Goal: Use online tool/utility: Utilize a website feature to perform a specific function

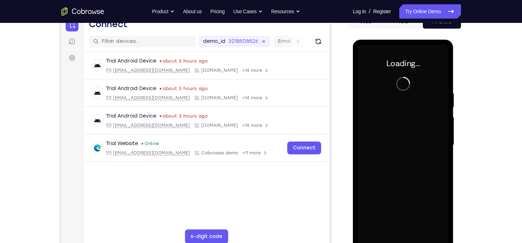
scroll to position [79, 0]
click at [414, 143] on div at bounding box center [404, 145] width 90 height 200
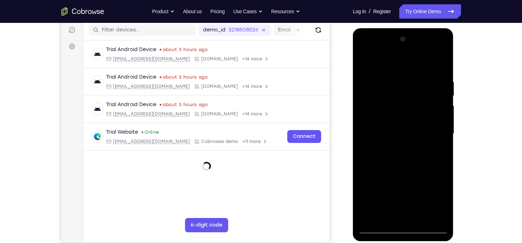
click at [402, 234] on div at bounding box center [403, 134] width 101 height 213
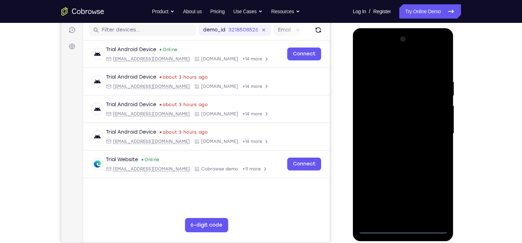
click at [406, 228] on div at bounding box center [404, 134] width 90 height 200
click at [442, 201] on div at bounding box center [404, 134] width 90 height 200
click at [390, 65] on div at bounding box center [404, 134] width 90 height 200
click at [435, 130] on div at bounding box center [404, 134] width 90 height 200
click at [393, 146] on div at bounding box center [404, 134] width 90 height 200
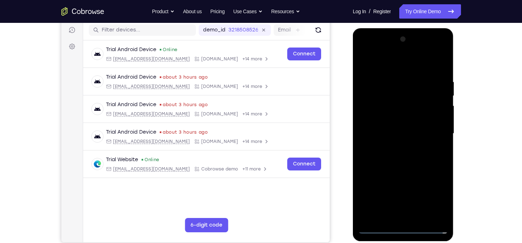
click at [386, 127] on div at bounding box center [404, 134] width 90 height 200
click at [394, 108] on div at bounding box center [404, 134] width 90 height 200
click at [384, 116] on div at bounding box center [404, 134] width 90 height 200
click at [409, 134] on div at bounding box center [404, 134] width 90 height 200
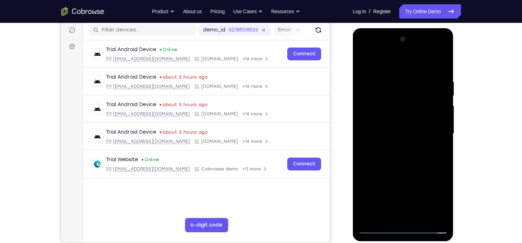
click at [421, 159] on div at bounding box center [404, 134] width 90 height 200
click at [410, 154] on div at bounding box center [404, 134] width 90 height 200
drag, startPoint x: 398, startPoint y: 66, endPoint x: 396, endPoint y: 35, distance: 31.1
click at [396, 35] on div at bounding box center [404, 134] width 90 height 200
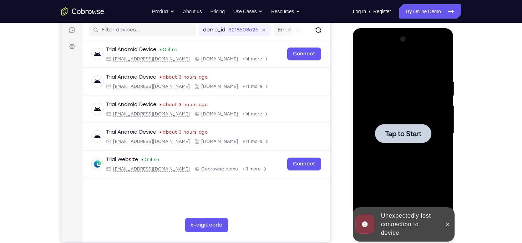
click at [398, 137] on span "Tap to Start" at bounding box center [403, 133] width 36 height 7
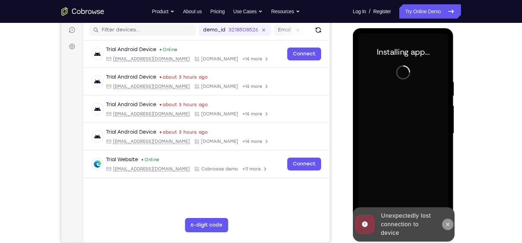
click at [448, 224] on icon at bounding box center [448, 224] width 6 height 6
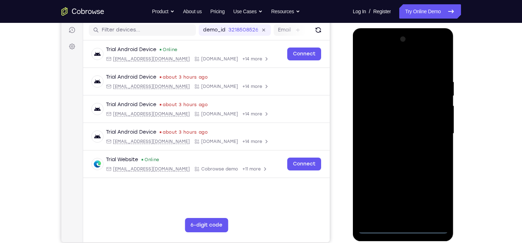
click at [403, 227] on div at bounding box center [404, 134] width 90 height 200
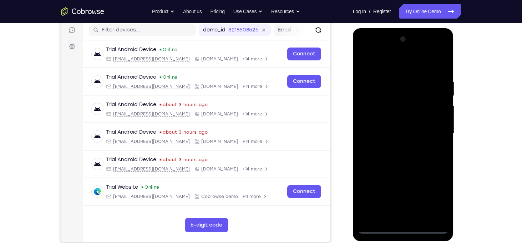
click at [436, 196] on div at bounding box center [404, 134] width 90 height 200
click at [394, 70] on div at bounding box center [404, 134] width 90 height 200
click at [395, 65] on div at bounding box center [404, 134] width 90 height 200
click at [401, 91] on div at bounding box center [404, 134] width 90 height 200
click at [441, 48] on div at bounding box center [404, 134] width 90 height 200
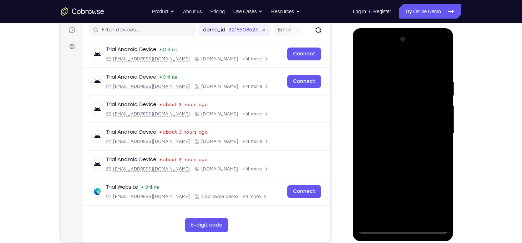
click at [461, 100] on div at bounding box center [404, 133] width 114 height 220
click at [431, 83] on div at bounding box center [404, 134] width 90 height 200
click at [434, 85] on div at bounding box center [404, 134] width 90 height 200
click at [438, 131] on div at bounding box center [404, 134] width 90 height 200
click at [393, 144] on div at bounding box center [404, 134] width 90 height 200
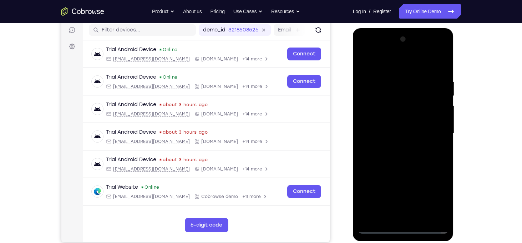
drag, startPoint x: 396, startPoint y: 147, endPoint x: 400, endPoint y: 127, distance: 19.8
click at [400, 127] on div at bounding box center [404, 134] width 90 height 200
click at [377, 115] on div at bounding box center [404, 134] width 90 height 200
click at [415, 134] on div at bounding box center [404, 134] width 90 height 200
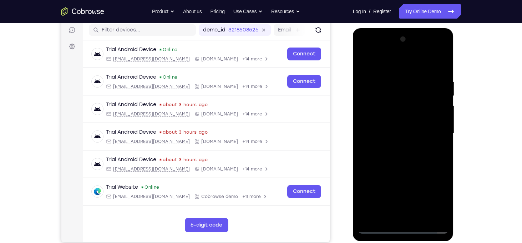
click at [424, 158] on div at bounding box center [404, 134] width 90 height 200
click at [411, 154] on div at bounding box center [404, 134] width 90 height 200
drag, startPoint x: 392, startPoint y: 62, endPoint x: 386, endPoint y: 24, distance: 38.7
click at [386, 28] on html "Online web based iOS Simulators and Android Emulators. Run iPhone, iPad, Mobile…" at bounding box center [404, 135] width 102 height 214
click at [442, 75] on div at bounding box center [404, 134] width 90 height 200
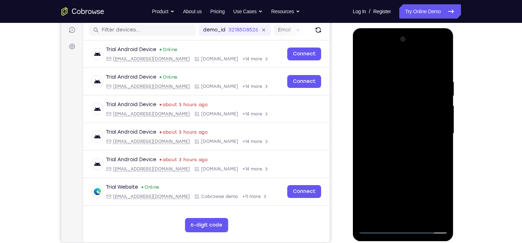
scroll to position [92, 0]
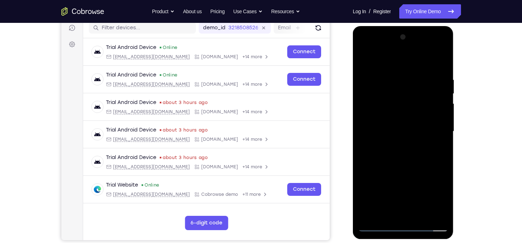
click at [419, 215] on div at bounding box center [404, 131] width 90 height 200
click at [410, 169] on div at bounding box center [404, 131] width 90 height 200
click at [409, 171] on div at bounding box center [404, 131] width 90 height 200
click at [364, 62] on div at bounding box center [404, 131] width 90 height 200
click at [412, 143] on div at bounding box center [404, 131] width 90 height 200
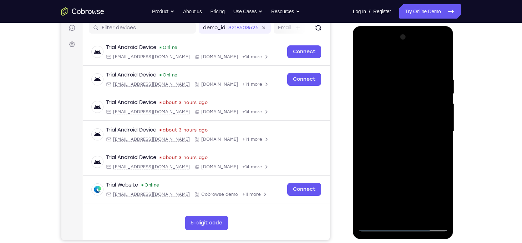
scroll to position [87, 0]
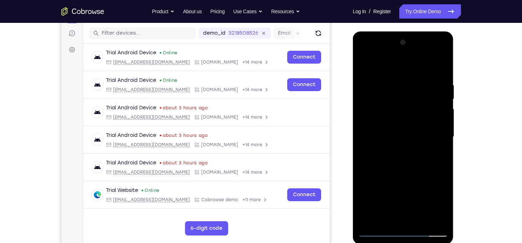
drag, startPoint x: 417, startPoint y: 135, endPoint x: 420, endPoint y: 177, distance: 41.9
click at [420, 177] on div at bounding box center [404, 137] width 90 height 200
drag, startPoint x: 424, startPoint y: 110, endPoint x: 427, endPoint y: 154, distance: 44.4
click at [427, 154] on div at bounding box center [404, 137] width 90 height 200
drag, startPoint x: 425, startPoint y: 92, endPoint x: 426, endPoint y: 147, distance: 55.4
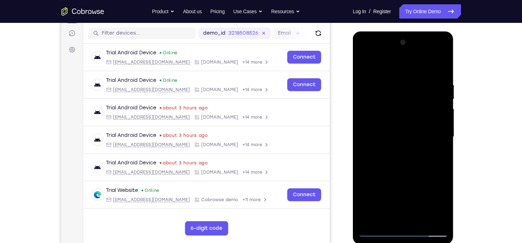
click at [426, 147] on div at bounding box center [404, 137] width 90 height 200
drag, startPoint x: 420, startPoint y: 85, endPoint x: 424, endPoint y: 141, distance: 56.2
click at [424, 141] on div at bounding box center [404, 137] width 90 height 200
drag, startPoint x: 424, startPoint y: 141, endPoint x: 406, endPoint y: 3, distance: 139.0
click at [406, 31] on html "Online web based iOS Simulators and Android Emulators. Run iPhone, iPad, Mobile…" at bounding box center [404, 138] width 102 height 214
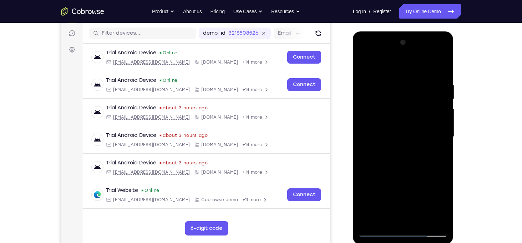
drag, startPoint x: 423, startPoint y: 128, endPoint x: 424, endPoint y: 27, distance: 101.1
click at [424, 31] on html "Online web based iOS Simulators and Android Emulators. Run iPhone, iPad, Mobile…" at bounding box center [404, 138] width 102 height 214
drag, startPoint x: 422, startPoint y: 121, endPoint x: 421, endPoint y: 54, distance: 66.8
click at [421, 54] on div at bounding box center [404, 137] width 90 height 200
click at [382, 215] on div at bounding box center [404, 137] width 90 height 200
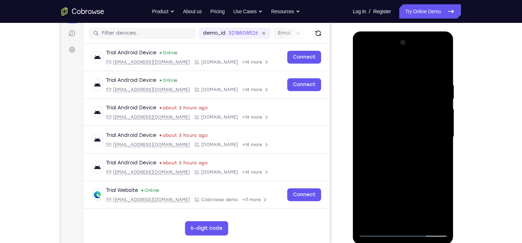
scroll to position [101, 0]
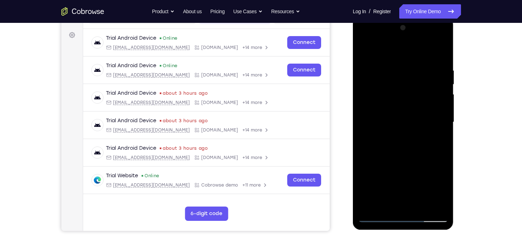
click at [439, 141] on div at bounding box center [404, 122] width 90 height 200
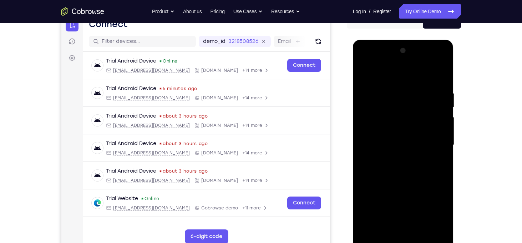
click at [365, 71] on div at bounding box center [404, 145] width 90 height 200
click at [365, 73] on div at bounding box center [404, 145] width 90 height 200
click at [395, 90] on div at bounding box center [404, 145] width 90 height 200
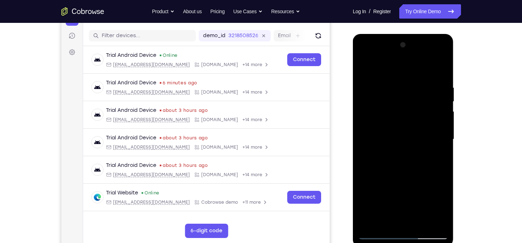
scroll to position [85, 0]
click at [440, 68] on div at bounding box center [404, 139] width 90 height 200
click at [440, 70] on div at bounding box center [404, 139] width 90 height 200
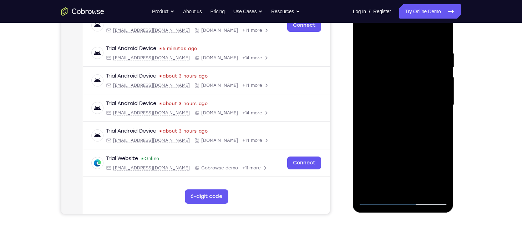
scroll to position [119, 0]
click at [446, 102] on div at bounding box center [404, 105] width 90 height 200
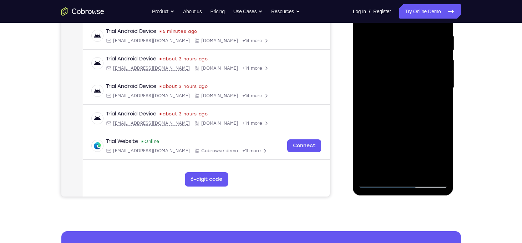
scroll to position [136, 0]
click at [446, 121] on div at bounding box center [404, 88] width 90 height 200
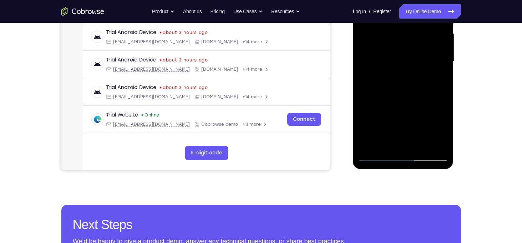
scroll to position [162, 0]
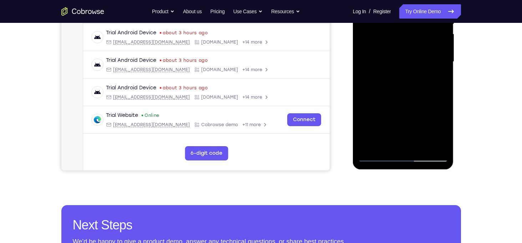
drag, startPoint x: 424, startPoint y: 109, endPoint x: 418, endPoint y: 47, distance: 62.4
click at [418, 47] on div at bounding box center [404, 62] width 90 height 200
drag, startPoint x: 420, startPoint y: 76, endPoint x: 416, endPoint y: 53, distance: 24.0
click at [416, 53] on div at bounding box center [404, 62] width 90 height 200
drag, startPoint x: 432, startPoint y: 85, endPoint x: 426, endPoint y: 58, distance: 27.4
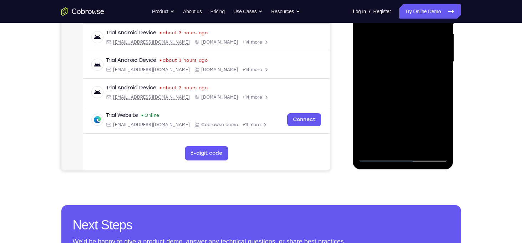
click at [426, 58] on div at bounding box center [404, 62] width 90 height 200
drag, startPoint x: 425, startPoint y: 74, endPoint x: 424, endPoint y: 62, distance: 12.6
click at [424, 62] on div at bounding box center [404, 62] width 90 height 200
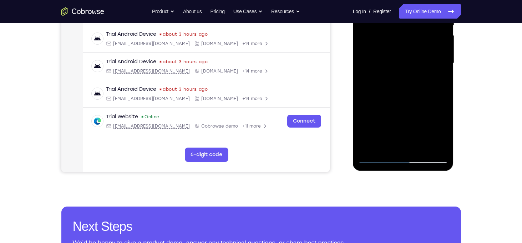
drag, startPoint x: 415, startPoint y: 81, endPoint x: 412, endPoint y: 59, distance: 22.7
click at [412, 59] on div at bounding box center [404, 63] width 90 height 200
drag, startPoint x: 414, startPoint y: 80, endPoint x: 417, endPoint y: 52, distance: 28.0
click at [417, 52] on div at bounding box center [404, 63] width 90 height 200
drag, startPoint x: 413, startPoint y: 76, endPoint x: 415, endPoint y: 51, distance: 24.7
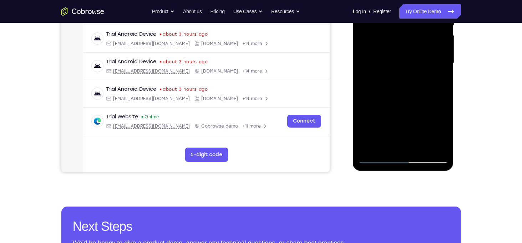
click at [415, 51] on div at bounding box center [404, 63] width 90 height 200
drag, startPoint x: 412, startPoint y: 86, endPoint x: 415, endPoint y: 49, distance: 36.9
click at [415, 49] on div at bounding box center [404, 63] width 90 height 200
drag, startPoint x: 410, startPoint y: 93, endPoint x: 412, endPoint y: 56, distance: 36.8
click at [412, 56] on div at bounding box center [404, 63] width 90 height 200
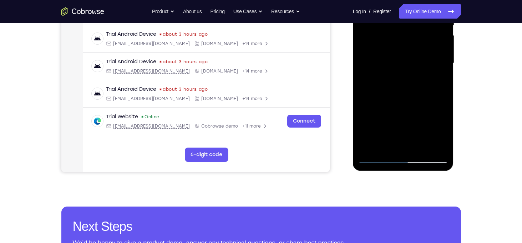
drag, startPoint x: 412, startPoint y: 96, endPoint x: 414, endPoint y: 63, distance: 32.6
click at [414, 63] on div at bounding box center [404, 63] width 90 height 200
drag, startPoint x: 417, startPoint y: 103, endPoint x: 419, endPoint y: 81, distance: 21.8
click at [419, 81] on div at bounding box center [404, 63] width 90 height 200
drag, startPoint x: 413, startPoint y: 115, endPoint x: 416, endPoint y: 79, distance: 35.9
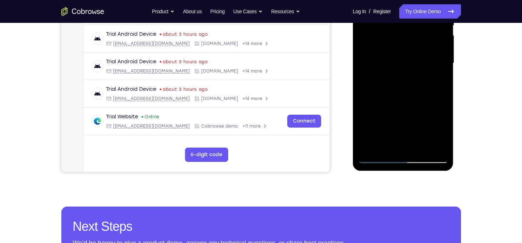
click at [416, 79] on div at bounding box center [404, 63] width 90 height 200
drag, startPoint x: 414, startPoint y: 100, endPoint x: 417, endPoint y: 72, distance: 28.1
click at [417, 72] on div at bounding box center [404, 63] width 90 height 200
drag, startPoint x: 418, startPoint y: 104, endPoint x: 417, endPoint y: 69, distance: 35.0
click at [417, 69] on div at bounding box center [404, 63] width 90 height 200
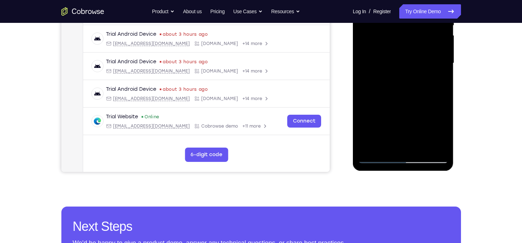
drag, startPoint x: 422, startPoint y: 95, endPoint x: 420, endPoint y: 62, distance: 33.3
click at [420, 62] on div at bounding box center [404, 63] width 90 height 200
drag, startPoint x: 422, startPoint y: 92, endPoint x: 423, endPoint y: 72, distance: 20.0
click at [423, 72] on div at bounding box center [404, 63] width 90 height 200
drag, startPoint x: 423, startPoint y: 72, endPoint x: 424, endPoint y: 57, distance: 14.4
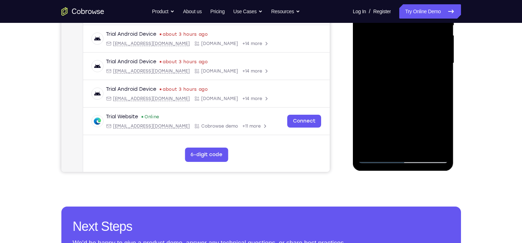
click at [424, 57] on div at bounding box center [404, 63] width 90 height 200
drag, startPoint x: 420, startPoint y: 95, endPoint x: 424, endPoint y: 65, distance: 30.3
click at [424, 65] on div at bounding box center [404, 63] width 90 height 200
drag, startPoint x: 422, startPoint y: 100, endPoint x: 424, endPoint y: 56, distance: 43.6
click at [424, 56] on div at bounding box center [404, 63] width 90 height 200
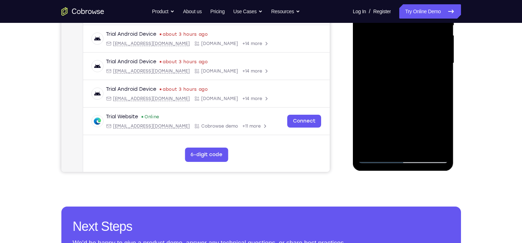
drag, startPoint x: 417, startPoint y: 99, endPoint x: 419, endPoint y: 67, distance: 31.5
click at [419, 67] on div at bounding box center [404, 63] width 90 height 200
drag, startPoint x: 415, startPoint y: 92, endPoint x: 415, endPoint y: 69, distance: 23.2
click at [415, 69] on div at bounding box center [404, 63] width 90 height 200
drag, startPoint x: 422, startPoint y: 82, endPoint x: 424, endPoint y: 54, distance: 28.3
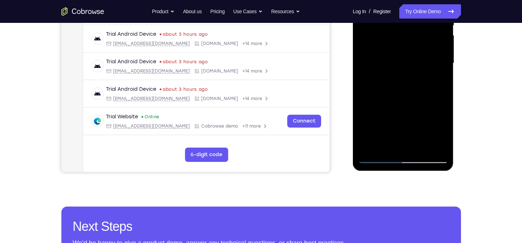
click at [424, 54] on div at bounding box center [404, 63] width 90 height 200
drag, startPoint x: 414, startPoint y: 101, endPoint x: 416, endPoint y: 67, distance: 34.4
click at [416, 67] on div at bounding box center [404, 63] width 90 height 200
drag, startPoint x: 410, startPoint y: 115, endPoint x: 410, endPoint y: 84, distance: 31.4
click at [410, 84] on div at bounding box center [404, 63] width 90 height 200
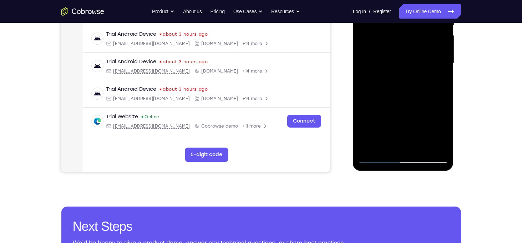
drag, startPoint x: 417, startPoint y: 108, endPoint x: 415, endPoint y: 70, distance: 38.3
click at [415, 70] on div at bounding box center [404, 63] width 90 height 200
drag, startPoint x: 408, startPoint y: 100, endPoint x: 414, endPoint y: 47, distance: 53.2
click at [414, 47] on div at bounding box center [404, 63] width 90 height 200
drag, startPoint x: 411, startPoint y: 92, endPoint x: 412, endPoint y: 65, distance: 27.1
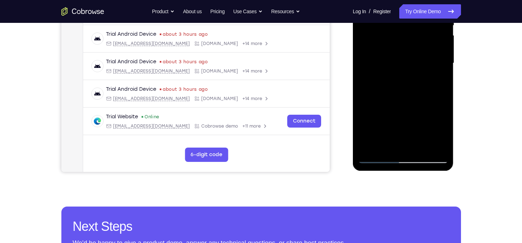
click at [412, 65] on div at bounding box center [404, 63] width 90 height 200
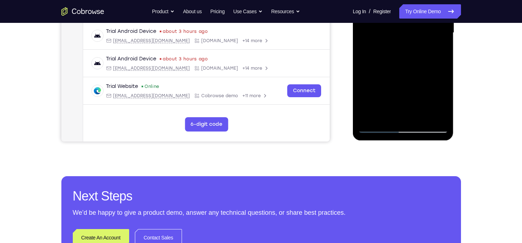
scroll to position [174, 0]
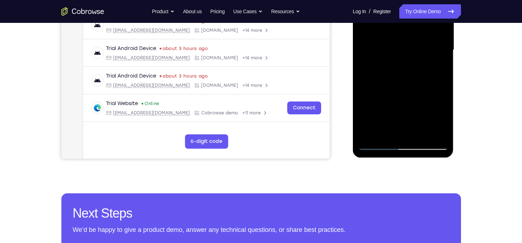
drag, startPoint x: 410, startPoint y: 91, endPoint x: 412, endPoint y: 33, distance: 57.5
click at [412, 33] on div at bounding box center [404, 50] width 90 height 200
drag, startPoint x: 416, startPoint y: 88, endPoint x: 414, endPoint y: 32, distance: 56.5
click at [414, 32] on div at bounding box center [404, 50] width 90 height 200
drag, startPoint x: 412, startPoint y: 107, endPoint x: 413, endPoint y: 70, distance: 36.4
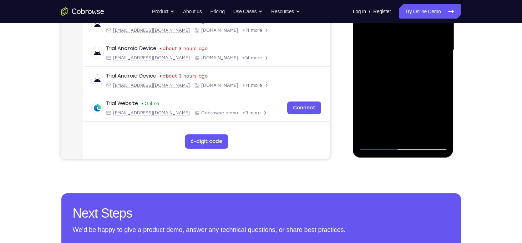
click at [413, 70] on div at bounding box center [404, 50] width 90 height 200
drag
click at [412, 50] on div at bounding box center [404, 50] width 90 height 200
click at [413, 59] on div at bounding box center [404, 50] width 90 height 200
click at [412, 63] on div at bounding box center [404, 50] width 90 height 200
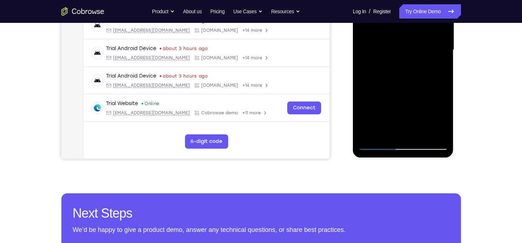
click at [411, 62] on div at bounding box center [404, 50] width 90 height 200
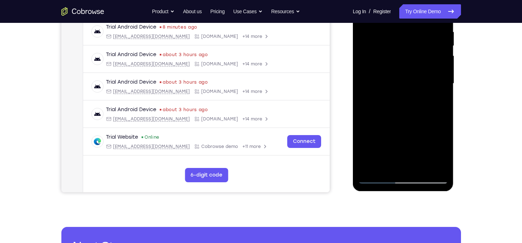
scroll to position [128, 0]
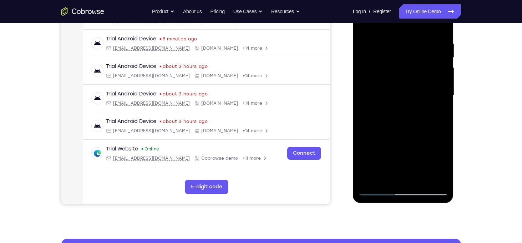
click at [419, 71] on div at bounding box center [404, 95] width 90 height 200
click at [421, 75] on div at bounding box center [404, 95] width 90 height 200
click at [408, 114] on div at bounding box center [404, 95] width 90 height 200
click at [408, 66] on div at bounding box center [404, 95] width 90 height 200
click at [378, 37] on div at bounding box center [404, 95] width 90 height 200
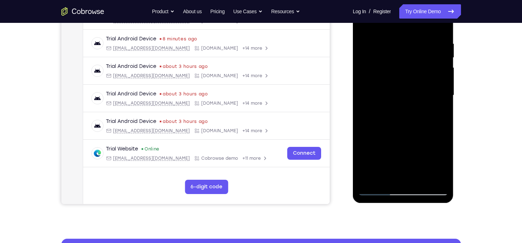
drag, startPoint x: 429, startPoint y: 112, endPoint x: 427, endPoint y: 101, distance: 11.8
click at [427, 101] on div at bounding box center [404, 95] width 90 height 200
drag, startPoint x: 409, startPoint y: 123, endPoint x: 406, endPoint y: 104, distance: 19.6
click at [406, 104] on div at bounding box center [404, 95] width 90 height 200
drag, startPoint x: 417, startPoint y: 128, endPoint x: 414, endPoint y: 107, distance: 21.3
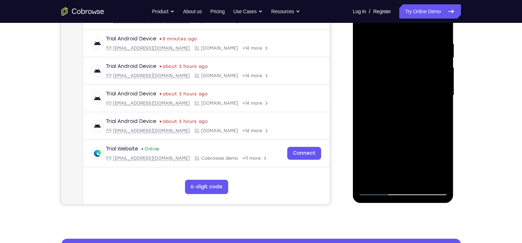
click at [414, 107] on div at bounding box center [404, 95] width 90 height 200
drag, startPoint x: 427, startPoint y: 126, endPoint x: 422, endPoint y: 94, distance: 32.1
click at [422, 94] on div at bounding box center [404, 95] width 90 height 200
drag, startPoint x: 417, startPoint y: 114, endPoint x: 416, endPoint y: 82, distance: 31.8
click at [416, 82] on div at bounding box center [404, 95] width 90 height 200
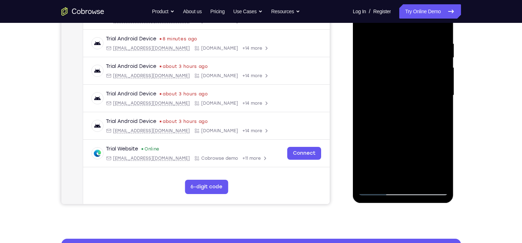
drag, startPoint x: 409, startPoint y: 120, endPoint x: 408, endPoint y: 85, distance: 35.0
click at [408, 85] on div at bounding box center [404, 95] width 90 height 200
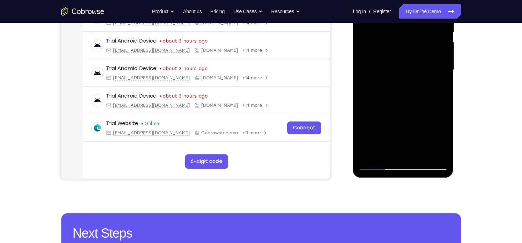
scroll to position [154, 0]
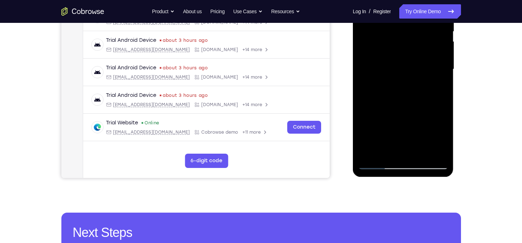
drag, startPoint x: 415, startPoint y: 103, endPoint x: 414, endPoint y: 77, distance: 26.4
click at [414, 77] on div at bounding box center [404, 69] width 90 height 200
drag, startPoint x: 420, startPoint y: 100, endPoint x: 418, endPoint y: 74, distance: 26.5
click at [418, 74] on div at bounding box center [404, 69] width 90 height 200
drag, startPoint x: 422, startPoint y: 94, endPoint x: 422, endPoint y: 74, distance: 20.4
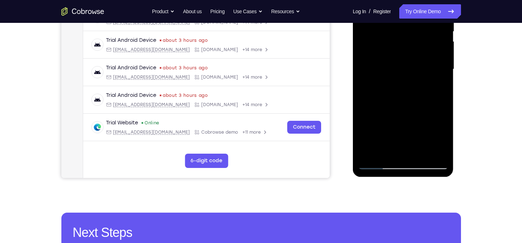
click at [422, 74] on div at bounding box center [404, 69] width 90 height 200
drag, startPoint x: 424, startPoint y: 92, endPoint x: 425, endPoint y: 60, distance: 32.2
click at [425, 60] on div at bounding box center [404, 69] width 90 height 200
drag, startPoint x: 417, startPoint y: 113, endPoint x: 416, endPoint y: 78, distance: 35.0
click at [416, 78] on div at bounding box center [404, 69] width 90 height 200
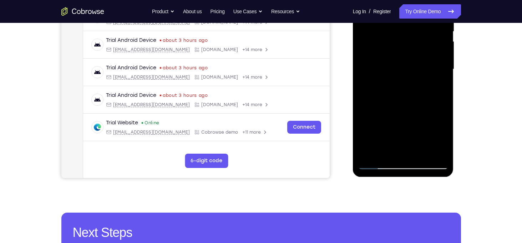
drag, startPoint x: 434, startPoint y: 106, endPoint x: 431, endPoint y: 85, distance: 21.2
click at [431, 85] on div at bounding box center [404, 69] width 90 height 200
drag, startPoint x: 419, startPoint y: 105, endPoint x: 418, endPoint y: 93, distance: 12.2
click at [418, 93] on div at bounding box center [404, 69] width 90 height 200
drag, startPoint x: 413, startPoint y: 117, endPoint x: 411, endPoint y: 105, distance: 11.6
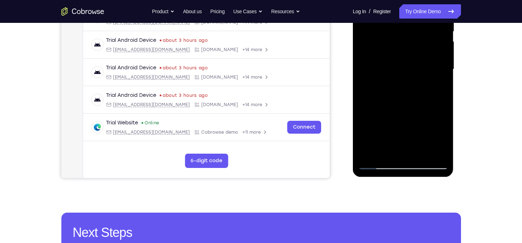
click at [411, 105] on div at bounding box center [404, 69] width 90 height 200
click at [409, 124] on div at bounding box center [404, 69] width 90 height 200
click at [412, 109] on div at bounding box center [404, 69] width 90 height 200
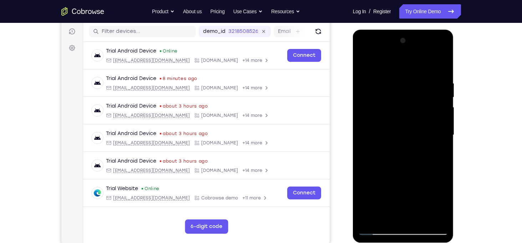
scroll to position [89, 0]
drag, startPoint x: 424, startPoint y: 109, endPoint x: 426, endPoint y: 133, distance: 24.0
click at [426, 133] on div at bounding box center [404, 135] width 90 height 200
click at [414, 119] on div at bounding box center [404, 135] width 90 height 200
click at [420, 121] on div at bounding box center [404, 135] width 90 height 200
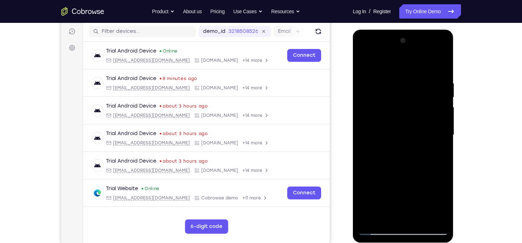
click at [420, 121] on div at bounding box center [404, 135] width 90 height 200
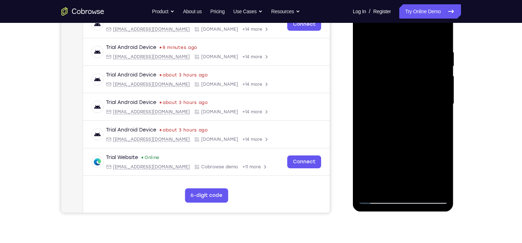
scroll to position [106, 0]
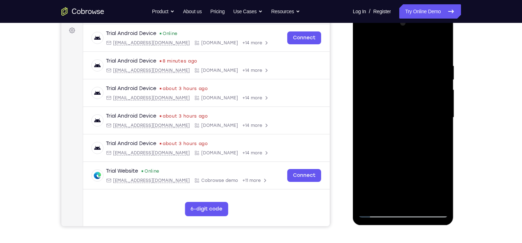
click at [414, 102] on div at bounding box center [404, 117] width 90 height 200
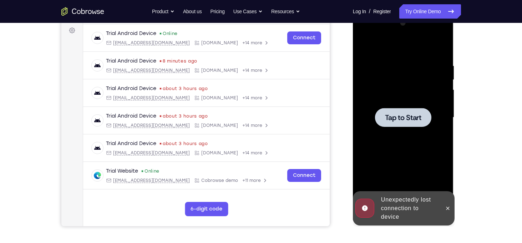
click at [414, 12] on div "Tap to Start" at bounding box center [403, 12] width 101 height 0
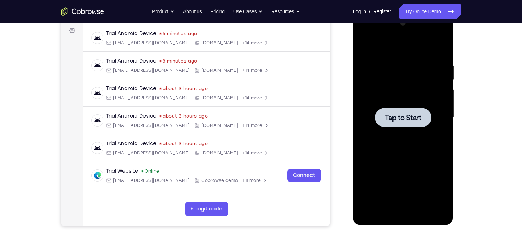
click at [421, 125] on div at bounding box center [403, 117] width 56 height 19
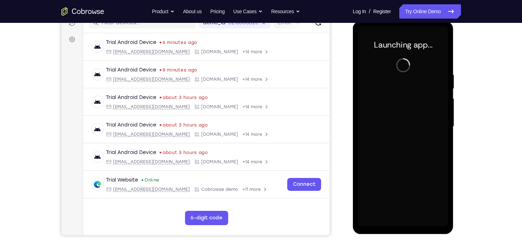
scroll to position [96, 0]
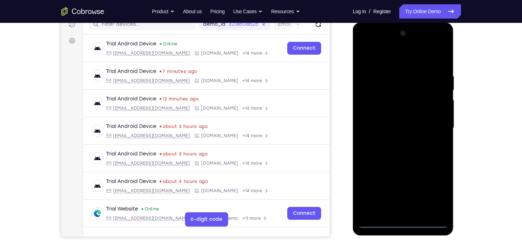
click at [403, 225] on div at bounding box center [404, 128] width 90 height 200
click at [436, 184] on div at bounding box center [404, 128] width 90 height 200
click at [436, 189] on div at bounding box center [404, 128] width 90 height 200
click at [399, 218] on div at bounding box center [404, 128] width 90 height 200
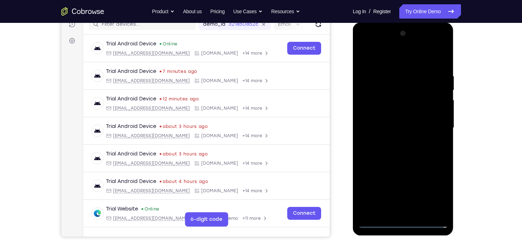
click at [393, 55] on div at bounding box center [404, 128] width 90 height 200
click at [430, 125] on div at bounding box center [404, 128] width 90 height 200
click at [410, 209] on div at bounding box center [404, 128] width 90 height 200
click at [399, 120] on div at bounding box center [404, 128] width 90 height 200
click at [380, 114] on div at bounding box center [404, 128] width 90 height 200
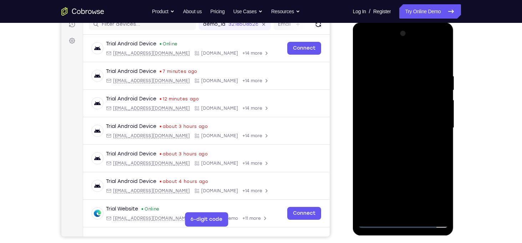
click at [394, 127] on div at bounding box center [404, 128] width 90 height 200
click at [410, 151] on div at bounding box center [404, 128] width 90 height 200
click at [400, 149] on div at bounding box center [404, 128] width 90 height 200
click at [439, 64] on div at bounding box center [404, 128] width 90 height 200
click at [440, 67] on div at bounding box center [404, 128] width 90 height 200
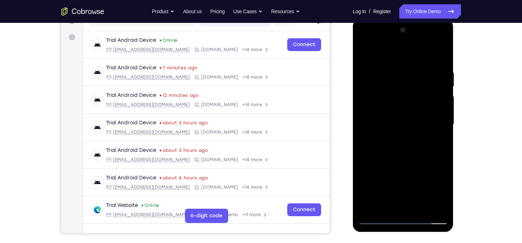
scroll to position [99, 0]
click at [439, 52] on div at bounding box center [404, 125] width 90 height 200
click at [444, 143] on div at bounding box center [404, 125] width 90 height 200
click at [443, 141] on div at bounding box center [404, 125] width 90 height 200
click at [363, 138] on div at bounding box center [404, 125] width 90 height 200
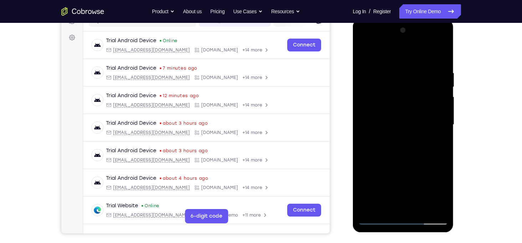
scroll to position [107, 0]
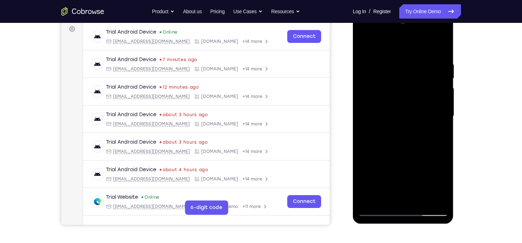
click at [443, 134] on div at bounding box center [404, 116] width 90 height 200
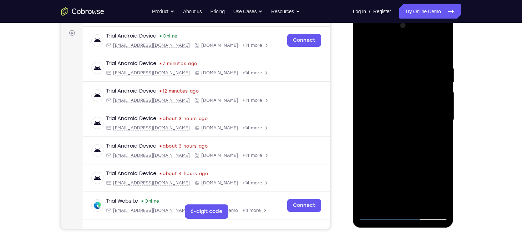
scroll to position [103, 0]
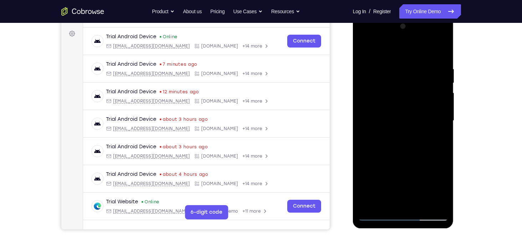
click at [445, 138] on div at bounding box center [404, 121] width 90 height 200
click at [444, 137] on div at bounding box center [404, 121] width 90 height 200
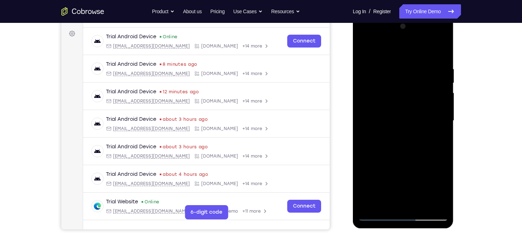
click at [363, 137] on div at bounding box center [404, 121] width 90 height 200
click at [444, 137] on div at bounding box center [404, 121] width 90 height 200
click at [444, 136] on div at bounding box center [404, 121] width 90 height 200
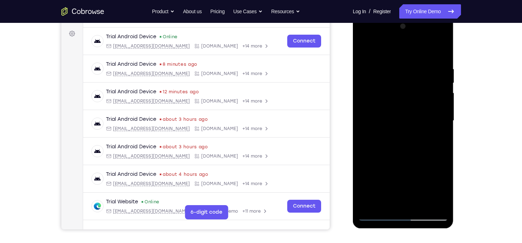
click at [445, 137] on div at bounding box center [404, 121] width 90 height 200
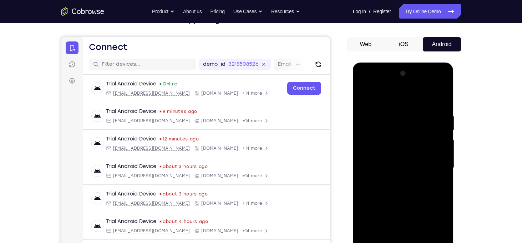
scroll to position [54, 0]
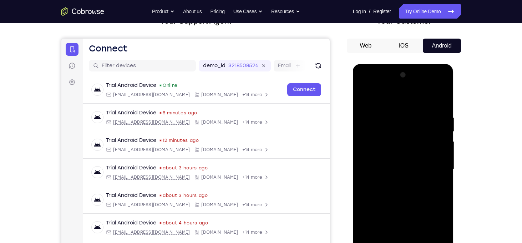
click at [419, 117] on div at bounding box center [404, 169] width 90 height 200
click at [440, 99] on div at bounding box center [404, 169] width 90 height 200
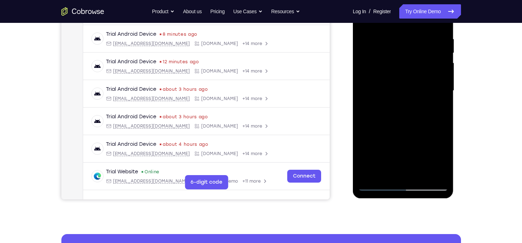
scroll to position [134, 0]
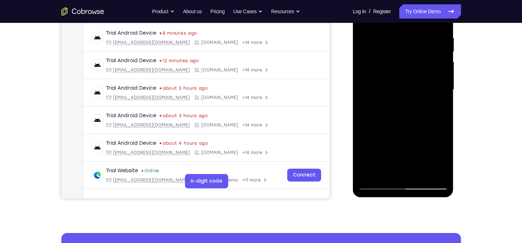
click at [434, 174] on div at bounding box center [404, 90] width 90 height 200
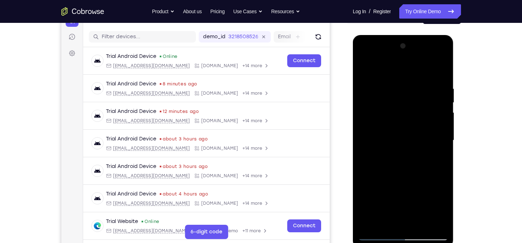
scroll to position [124, 0]
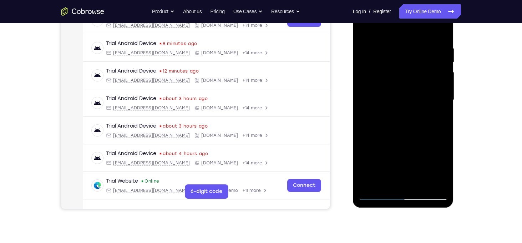
drag, startPoint x: 393, startPoint y: 143, endPoint x: 393, endPoint y: 119, distance: 23.6
click at [393, 119] on div at bounding box center [404, 100] width 90 height 200
drag, startPoint x: 384, startPoint y: 148, endPoint x: 383, endPoint y: 127, distance: 20.7
click at [383, 127] on div at bounding box center [404, 100] width 90 height 200
drag, startPoint x: 386, startPoint y: 128, endPoint x: 385, endPoint y: 104, distance: 24.3
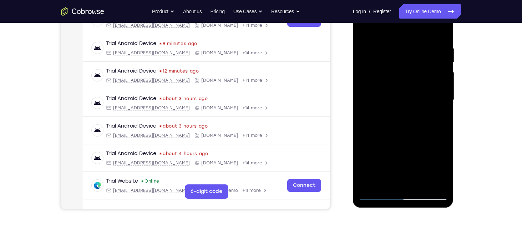
click at [385, 104] on div at bounding box center [404, 100] width 90 height 200
drag, startPoint x: 407, startPoint y: 146, endPoint x: 402, endPoint y: 115, distance: 30.7
click at [402, 115] on div at bounding box center [404, 100] width 90 height 200
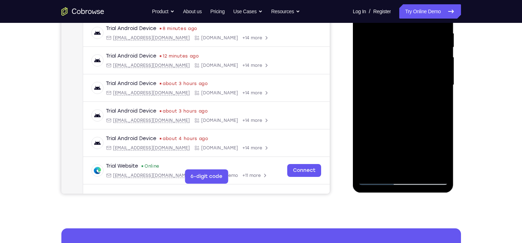
scroll to position [139, 0]
click at [446, 160] on div at bounding box center [404, 85] width 90 height 200
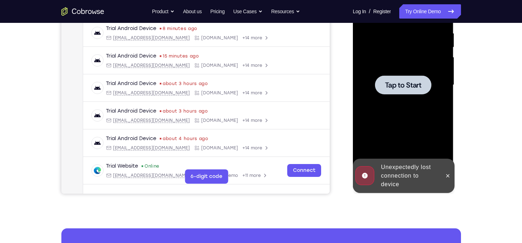
scroll to position [87, 0]
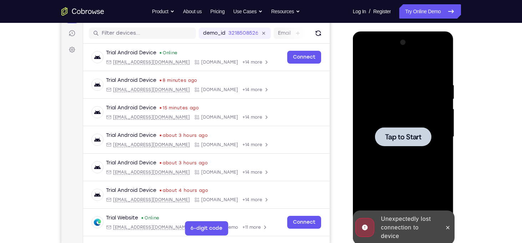
click at [419, 133] on span "Tap to Start" at bounding box center [403, 136] width 36 height 7
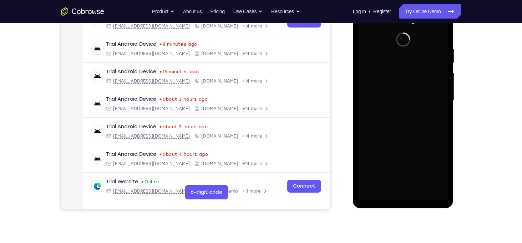
scroll to position [94, 0]
